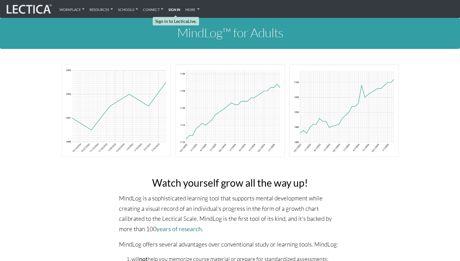
click at [180, 9] on strong "Sign in" at bounding box center [174, 9] width 12 height 6
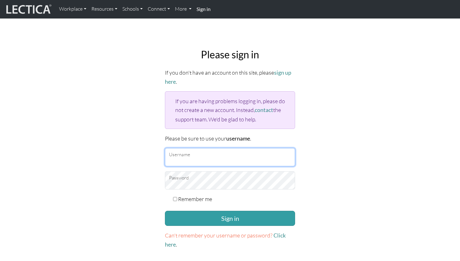
click at [200, 162] on input "Username" at bounding box center [230, 157] width 130 height 18
type input "stephstern@gmail.com"
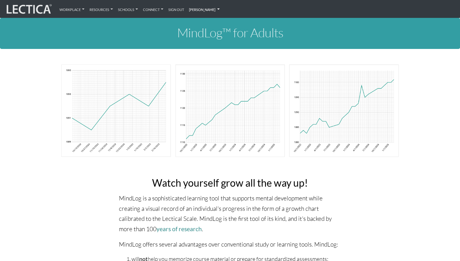
click at [197, 6] on link "[PERSON_NAME]" at bounding box center [205, 9] width 36 height 13
click at [202, 23] on link "My Profile" at bounding box center [218, 23] width 50 height 8
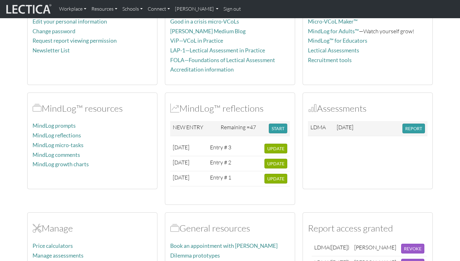
scroll to position [111, 0]
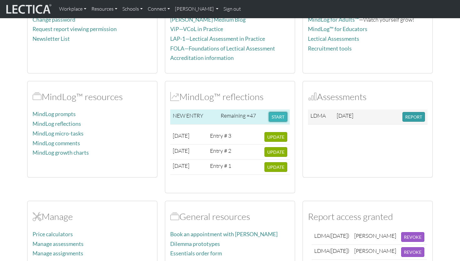
click at [276, 115] on button "START" at bounding box center [278, 117] width 18 height 10
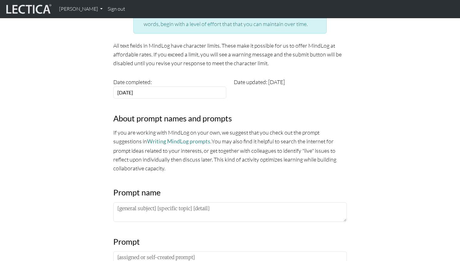
scroll to position [110, 0]
click at [159, 140] on link "Writing MindLog prompts." at bounding box center [179, 140] width 65 height 7
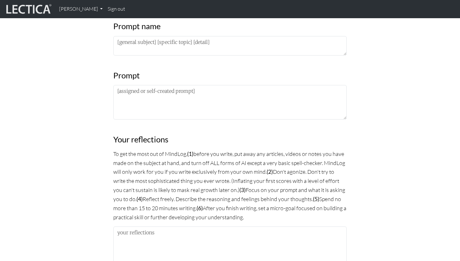
scroll to position [276, 0]
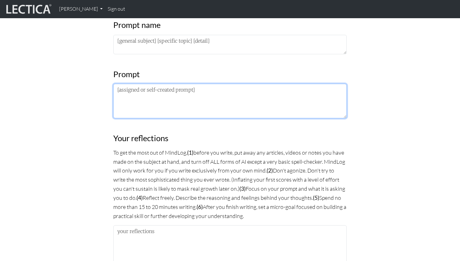
click at [178, 107] on textarea at bounding box center [230, 101] width 234 height 34
paste textarea "Choose something that’s been on your mind and think it through in MindLog."
type textarea "Choose something that’s been on your mind and think it through in MindLog."
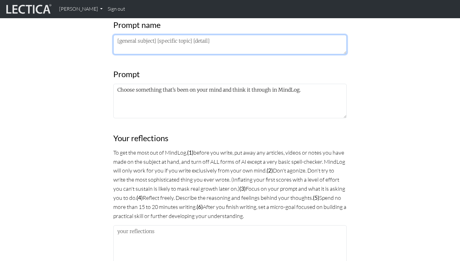
click at [159, 42] on textarea at bounding box center [230, 44] width 234 height 19
drag, startPoint x: 193, startPoint y: 40, endPoint x: 258, endPoint y: 42, distance: 64.9
click at [258, 42] on textarea "Something on my mind: how to face a world" at bounding box center [230, 44] width 234 height 19
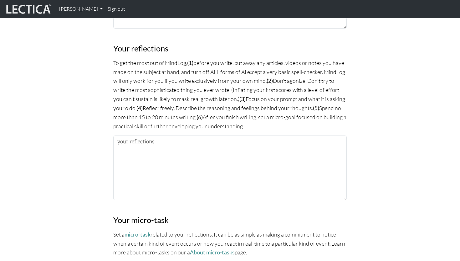
scroll to position [367, 0]
type textarea "Something on my mind: how to participate in a world that feels like it's fallin…"
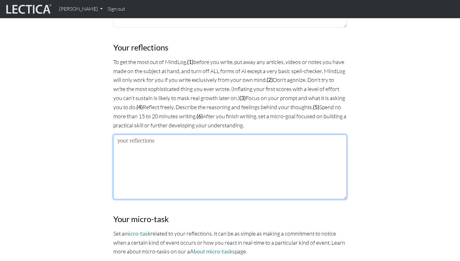
click at [198, 152] on textarea at bounding box center [230, 166] width 234 height 65
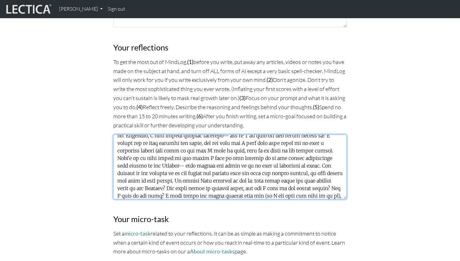
scroll to position [50, 0]
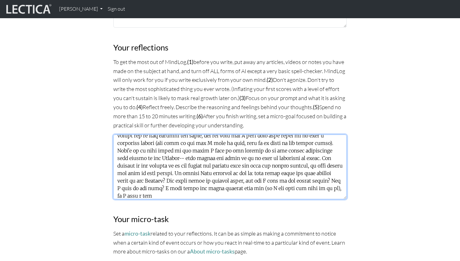
click at [335, 185] on textarea at bounding box center [230, 166] width 234 height 65
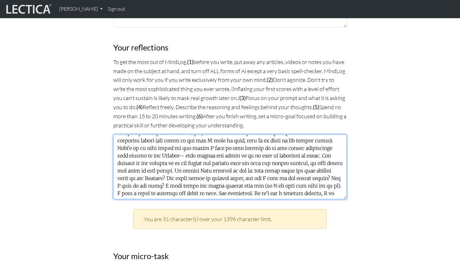
scroll to position [58, 0]
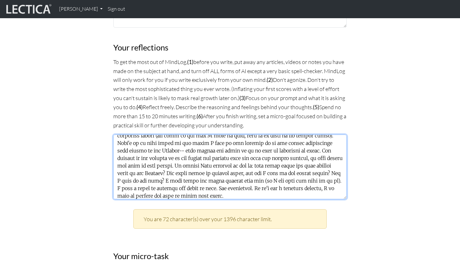
click at [171, 148] on textarea at bounding box center [230, 166] width 234 height 65
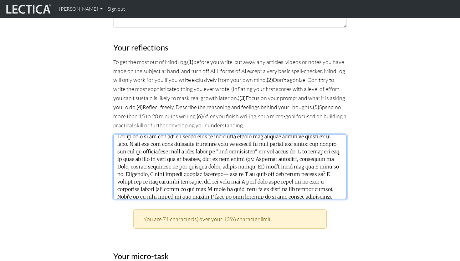
scroll to position [0, 0]
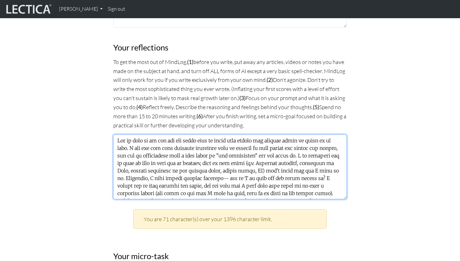
drag, startPoint x: 133, startPoint y: 147, endPoint x: 167, endPoint y: 146, distance: 34.5
click at [167, 146] on textarea at bounding box center [230, 166] width 234 height 65
click at [206, 146] on textarea at bounding box center [230, 166] width 234 height 65
click at [218, 146] on textarea at bounding box center [230, 166] width 234 height 65
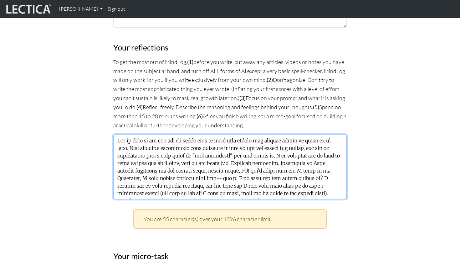
click at [261, 146] on textarea at bounding box center [230, 166] width 234 height 65
drag, startPoint x: 310, startPoint y: 146, endPoint x: 336, endPoint y: 146, distance: 25.4
click at [336, 146] on textarea at bounding box center [230, 166] width 234 height 65
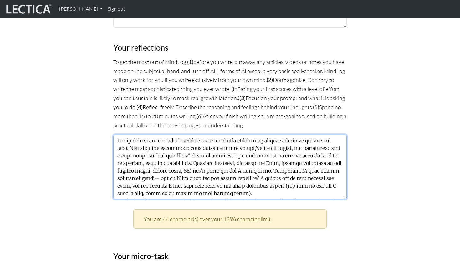
click at [258, 155] on textarea at bounding box center [230, 166] width 234 height 65
click at [268, 154] on textarea at bounding box center [230, 166] width 234 height 65
click at [219, 168] on textarea at bounding box center [230, 166] width 234 height 65
drag, startPoint x: 151, startPoint y: 169, endPoint x: 128, endPoint y: 171, distance: 23.3
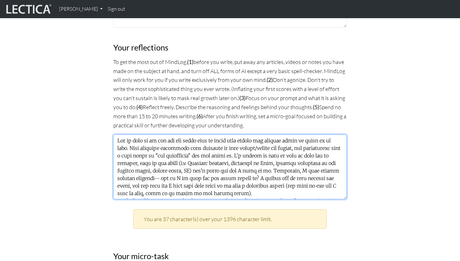
click at [128, 171] on textarea at bounding box center [230, 166] width 234 height 65
drag, startPoint x: 300, startPoint y: 168, endPoint x: 144, endPoint y: 175, distance: 155.5
click at [144, 175] on textarea at bounding box center [230, 166] width 234 height 65
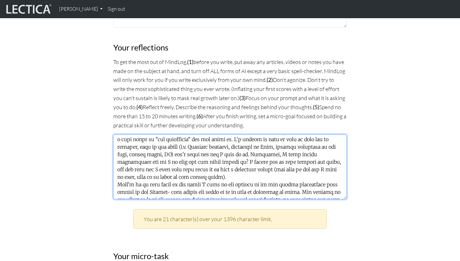
scroll to position [23, 0]
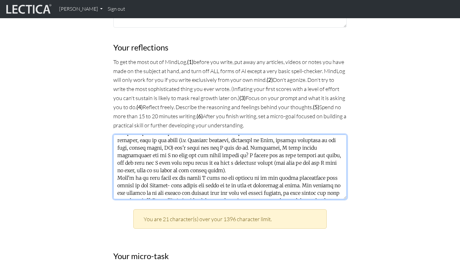
click at [246, 154] on textarea at bounding box center [230, 166] width 234 height 65
click at [239, 161] on textarea at bounding box center [230, 166] width 234 height 65
drag, startPoint x: 232, startPoint y: 162, endPoint x: 212, endPoint y: 162, distance: 20.4
click at [212, 162] on textarea at bounding box center [230, 166] width 234 height 65
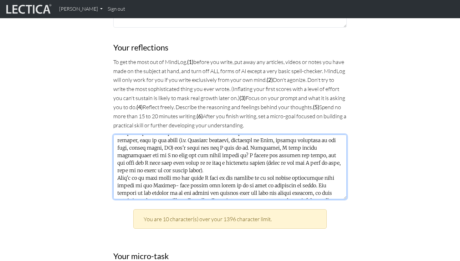
click at [333, 161] on textarea at bounding box center [230, 166] width 234 height 65
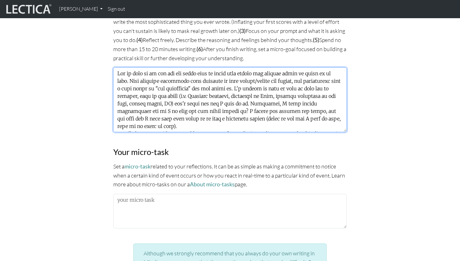
scroll to position [60, 0]
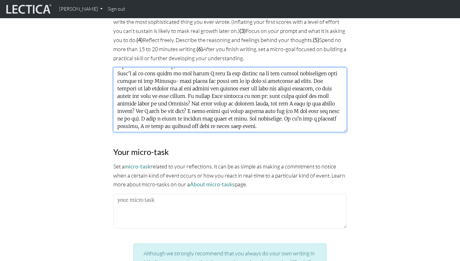
click at [305, 78] on textarea at bounding box center [230, 99] width 234 height 65
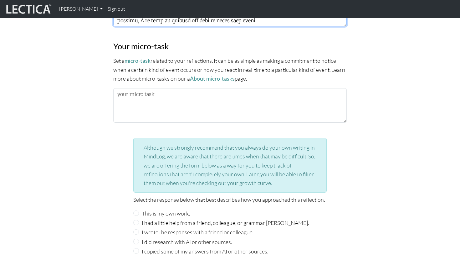
scroll to position [539, 0]
type textarea "How to show up in and for the world when it feels like things are falling apart…"
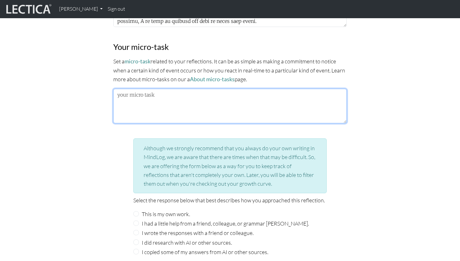
click at [278, 99] on textarea at bounding box center [230, 106] width 234 height 34
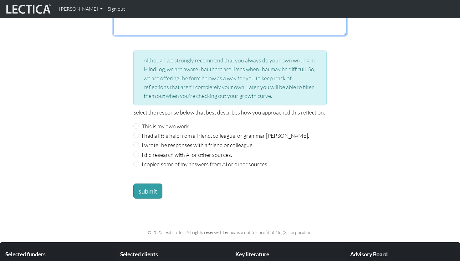
scroll to position [647, 0]
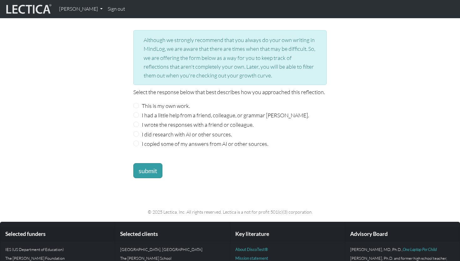
type textarea "Notice when the doubt creeps in that is tied to not enoughness and the deck cha…"
click at [171, 102] on label "This is my own work." at bounding box center [166, 105] width 48 height 9
click at [139, 103] on input "This is my own work." at bounding box center [136, 106] width 6 height 6
radio input "true"
click at [146, 163] on button "submit" at bounding box center [147, 170] width 29 height 15
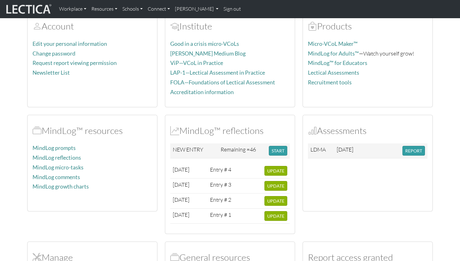
scroll to position [117, 0]
